Goal: Entertainment & Leisure: Consume media (video, audio)

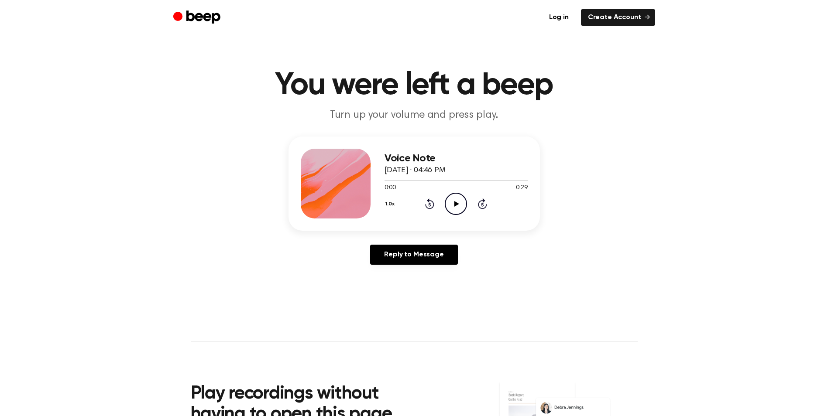
click at [456, 204] on icon at bounding box center [456, 204] width 5 height 6
click at [462, 201] on icon "Pause Audio" at bounding box center [456, 204] width 22 height 22
click at [446, 213] on icon "Play Audio" at bounding box center [456, 204] width 22 height 22
click at [449, 208] on icon "Pause Audio" at bounding box center [456, 204] width 22 height 22
click at [451, 209] on icon "Play Audio" at bounding box center [456, 204] width 22 height 22
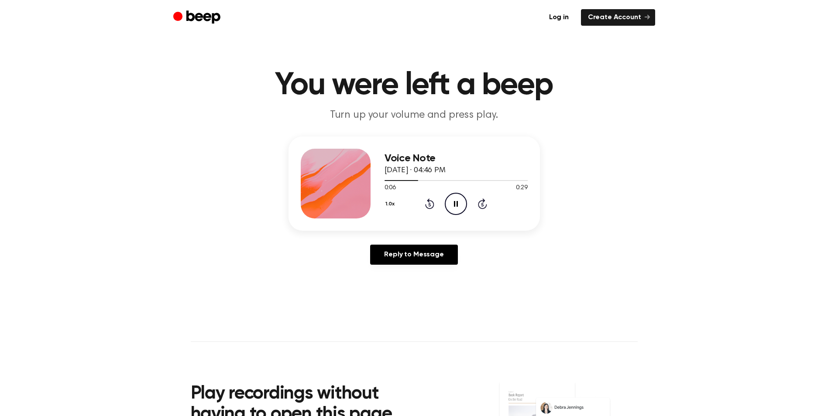
drag, startPoint x: 456, startPoint y: 201, endPoint x: 364, endPoint y: 74, distance: 157.4
click at [456, 201] on icon "Pause Audio" at bounding box center [456, 204] width 22 height 22
click at [448, 193] on icon "Play Audio" at bounding box center [456, 204] width 22 height 22
